Goal: Information Seeking & Learning: Learn about a topic

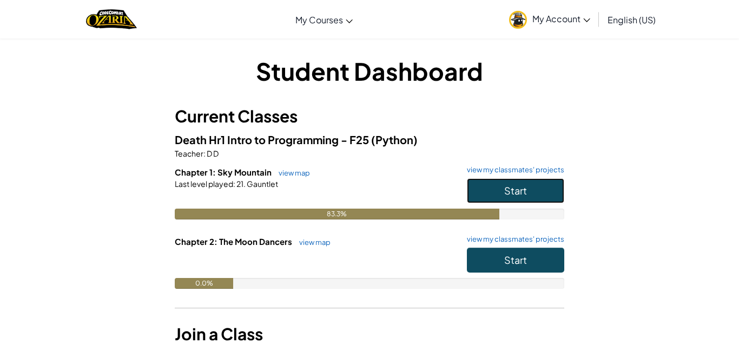
click at [530, 194] on button "Start" at bounding box center [515, 190] width 97 height 25
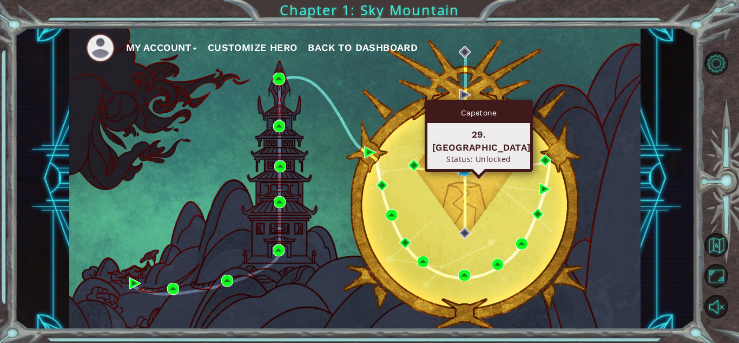
click at [464, 171] on img at bounding box center [464, 170] width 12 height 12
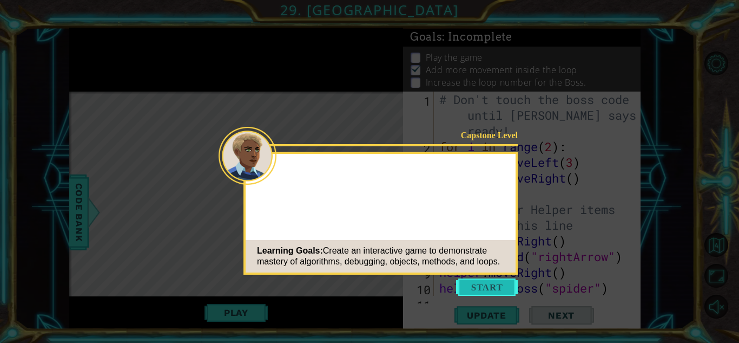
click at [491, 287] on button "Start" at bounding box center [487, 286] width 62 height 17
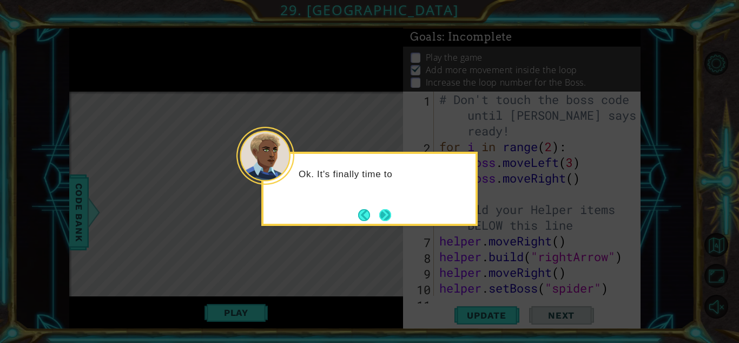
click at [382, 212] on button "Next" at bounding box center [385, 215] width 12 height 12
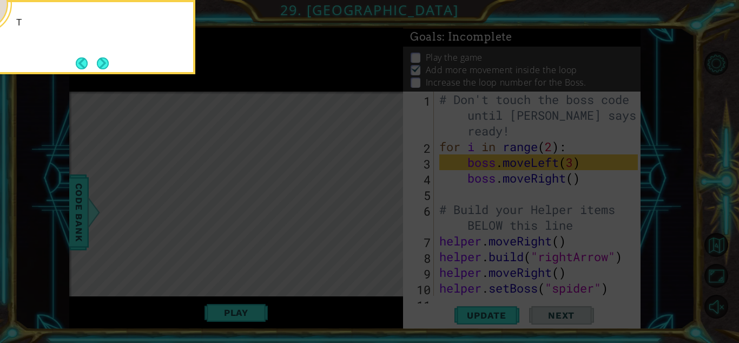
click at [383, 213] on icon at bounding box center [369, 51] width 739 height 583
click at [107, 63] on button "Next" at bounding box center [103, 63] width 12 height 12
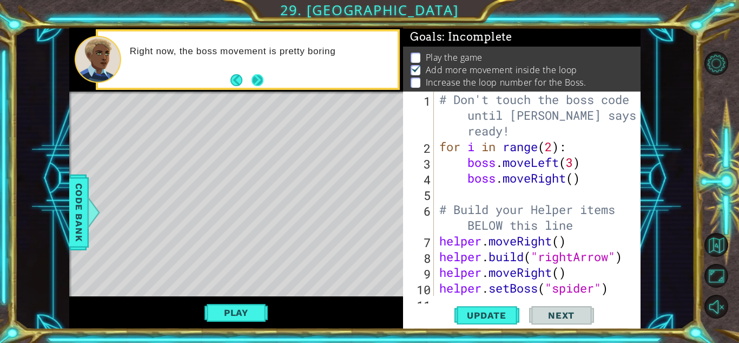
click at [265, 78] on div "Right now, the boss movement is pretty boring" at bounding box center [248, 59] width 300 height 56
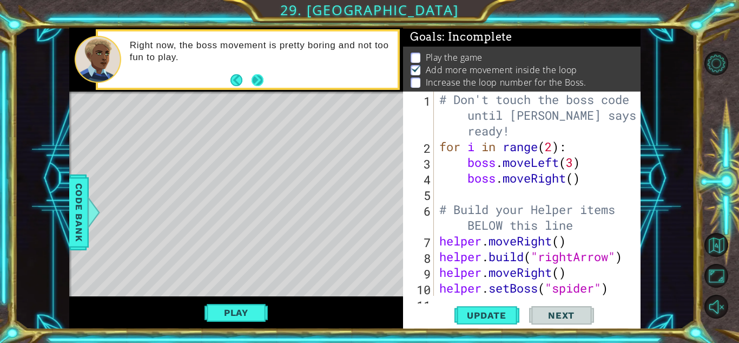
click at [264, 78] on button "Next" at bounding box center [258, 80] width 12 height 12
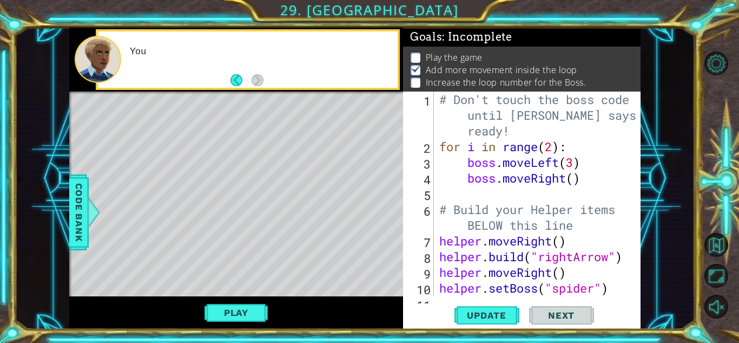
click at [265, 78] on div "You" at bounding box center [248, 59] width 300 height 56
click at [265, 78] on div "You can add more" at bounding box center [248, 59] width 300 height 56
click at [265, 78] on div "You can add more code i" at bounding box center [248, 59] width 300 height 56
click at [265, 78] on div "You can add more code inside t" at bounding box center [248, 59] width 300 height 56
click at [265, 78] on div "You can add more code inside the loo" at bounding box center [248, 59] width 300 height 56
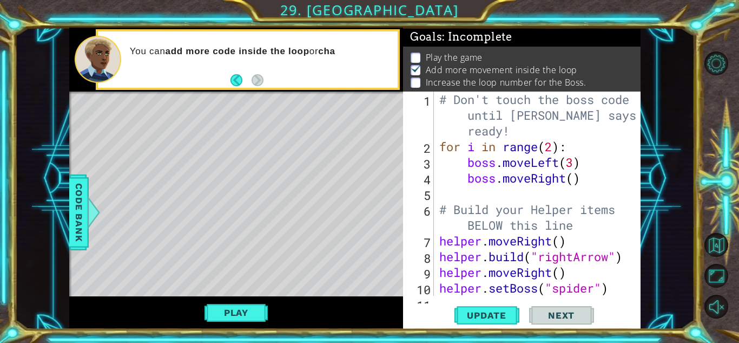
click at [265, 78] on div "You can add more code inside the loop or cha" at bounding box center [248, 59] width 300 height 56
click at [265, 78] on div "You can add more code inside the loop or change th" at bounding box center [248, 59] width 300 height 56
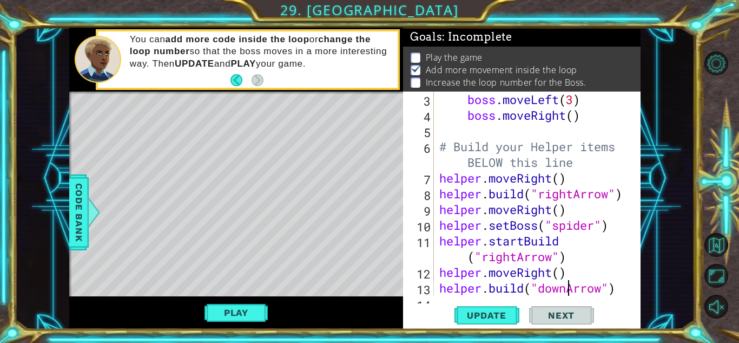
scroll to position [63, 0]
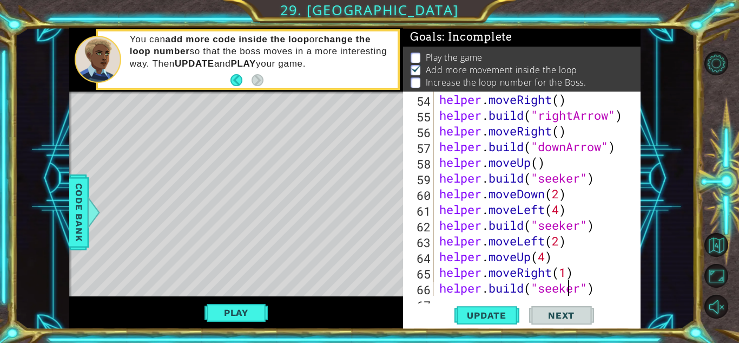
type textarea "boss.moveRight(4)"
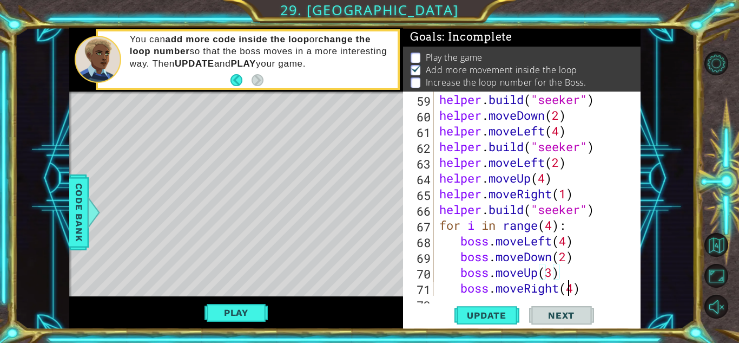
scroll to position [1020, 0]
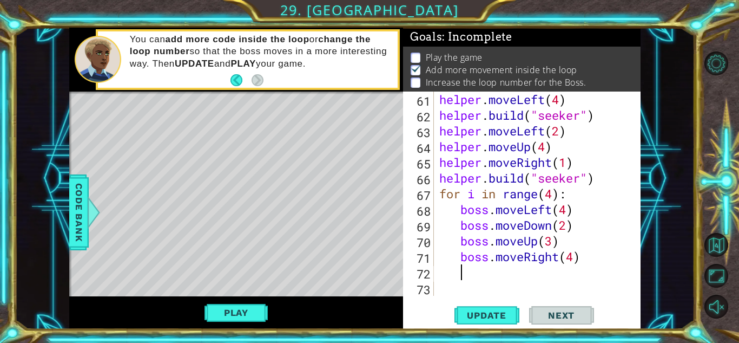
click at [460, 277] on div "helper . moveLeft ( 4 ) helper . build ( "seeker" ) helper . moveLeft ( 2 ) hel…" at bounding box center [540, 208] width 206 height 235
